Goal: Task Accomplishment & Management: Manage account settings

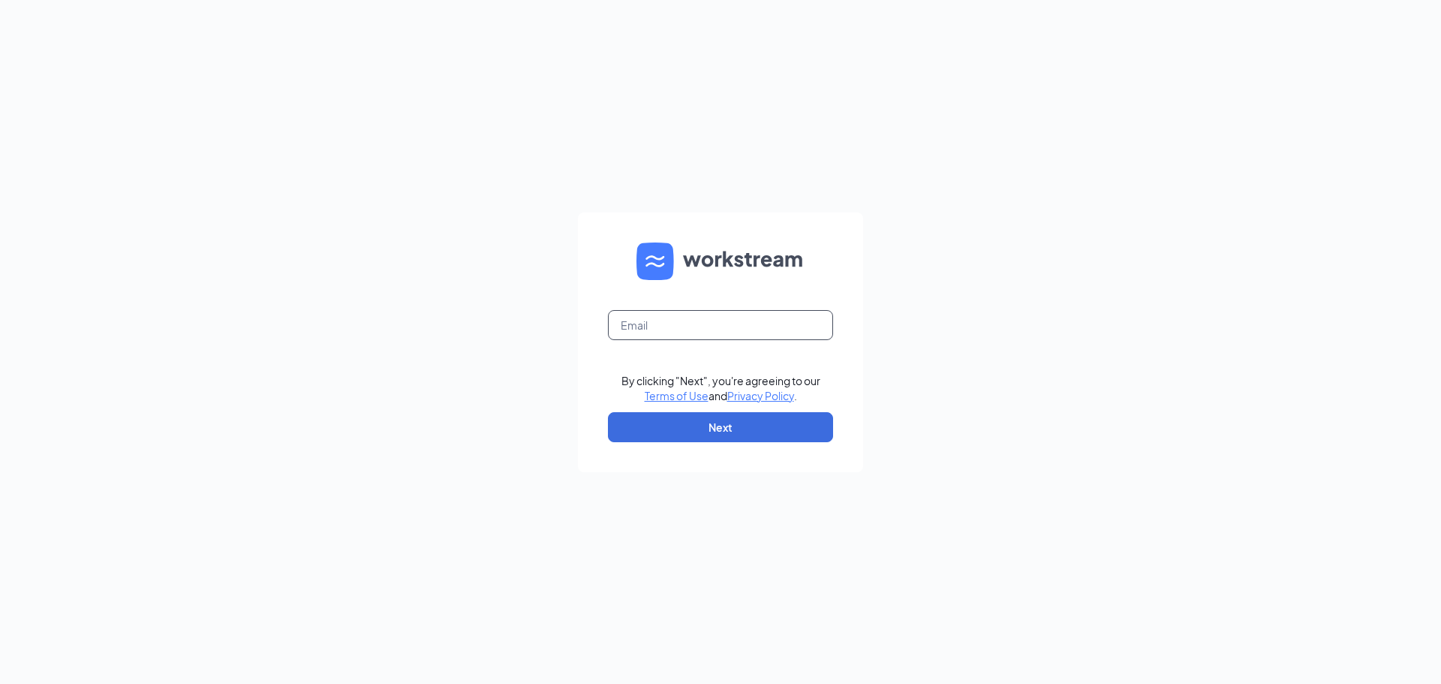
click at [757, 326] on input "text" at bounding box center [720, 325] width 225 height 30
type input "alpinebaker@mac.com"
click at [742, 423] on button "Next" at bounding box center [720, 427] width 225 height 30
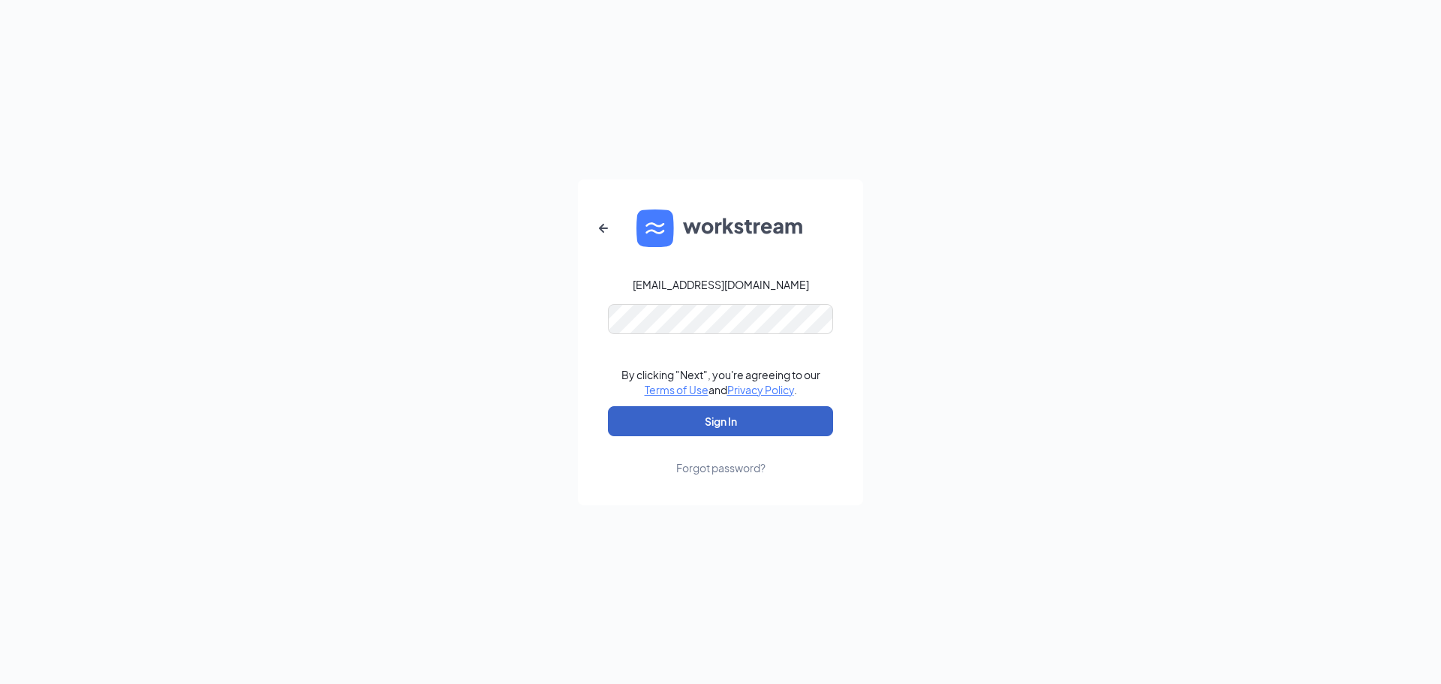
click at [743, 419] on button "Sign In" at bounding box center [720, 421] width 225 height 30
